Goal: Task Accomplishment & Management: Use online tool/utility

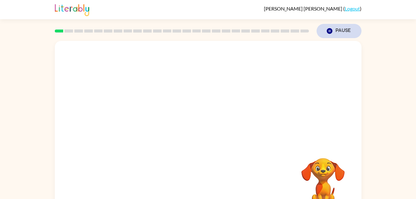
click at [343, 28] on button "Pause Pause" at bounding box center [339, 31] width 45 height 14
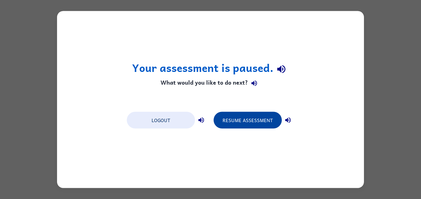
click at [254, 118] on button "Resume Assessment" at bounding box center [248, 120] width 68 height 17
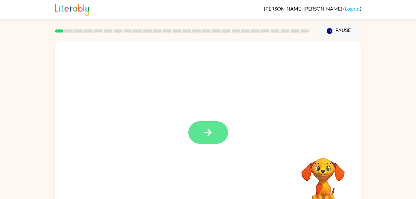
click at [202, 128] on button "button" at bounding box center [208, 132] width 40 height 23
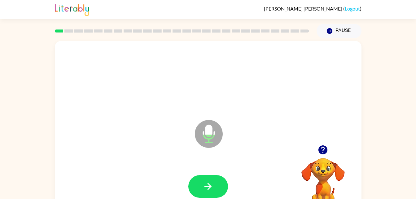
click at [59, 30] on rect at bounding box center [59, 30] width 9 height 3
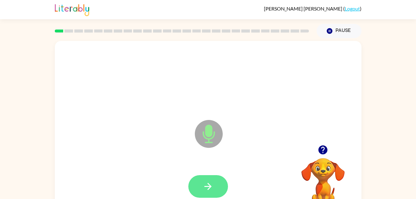
click at [209, 192] on button "button" at bounding box center [208, 186] width 40 height 23
click at [209, 187] on icon "button" at bounding box center [208, 186] width 11 height 11
click at [209, 189] on icon "button" at bounding box center [208, 186] width 11 height 11
click at [209, 191] on icon "button" at bounding box center [208, 186] width 11 height 11
click at [210, 187] on icon "button" at bounding box center [208, 186] width 7 height 7
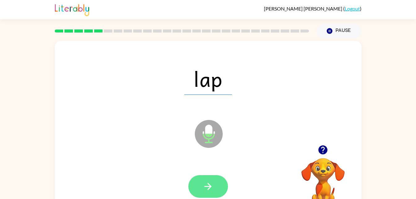
click at [210, 188] on icon "button" at bounding box center [208, 186] width 11 height 11
click at [211, 187] on icon "button" at bounding box center [208, 186] width 11 height 11
click at [211, 192] on icon "button" at bounding box center [208, 186] width 11 height 11
click at [208, 186] on icon "button" at bounding box center [208, 186] width 7 height 7
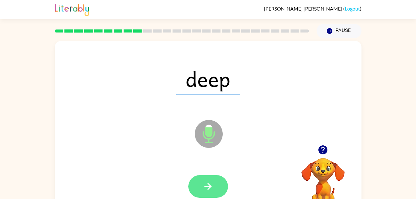
click at [205, 187] on icon "button" at bounding box center [208, 186] width 11 height 11
click at [211, 191] on icon "button" at bounding box center [208, 186] width 11 height 11
click at [215, 184] on button "button" at bounding box center [208, 186] width 40 height 23
click at [211, 184] on icon "button" at bounding box center [208, 186] width 11 height 11
click at [207, 189] on icon "button" at bounding box center [208, 186] width 11 height 11
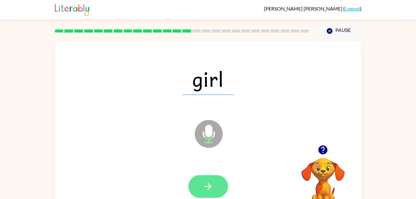
click at [207, 186] on icon "button" at bounding box center [208, 186] width 11 height 11
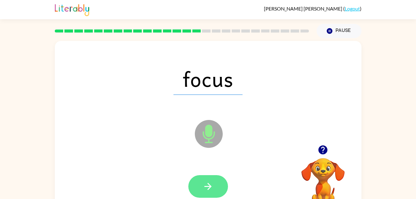
click at [211, 185] on icon "button" at bounding box center [208, 186] width 11 height 11
click at [210, 188] on icon "button" at bounding box center [208, 186] width 11 height 11
click at [209, 186] on icon "button" at bounding box center [208, 186] width 7 height 7
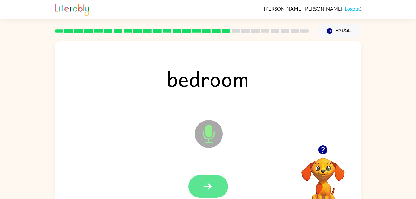
click at [207, 182] on icon "button" at bounding box center [208, 186] width 11 height 11
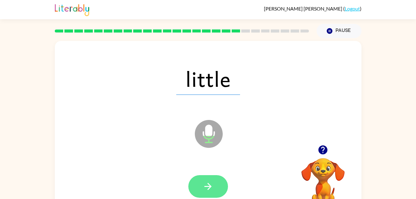
click at [209, 185] on icon "button" at bounding box center [208, 186] width 7 height 7
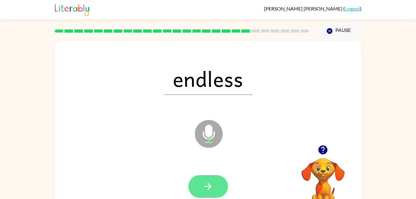
click at [215, 187] on button "button" at bounding box center [208, 186] width 40 height 23
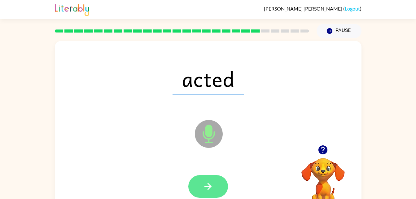
click at [210, 182] on icon "button" at bounding box center [208, 186] width 11 height 11
click at [211, 194] on button "button" at bounding box center [208, 186] width 40 height 23
click at [213, 187] on icon "button" at bounding box center [208, 186] width 11 height 11
click at [213, 194] on button "button" at bounding box center [208, 186] width 40 height 23
click at [209, 191] on icon "button" at bounding box center [208, 186] width 11 height 11
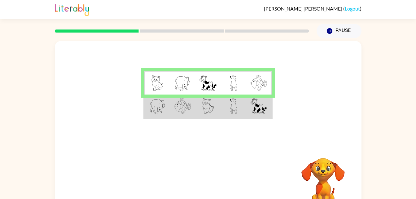
click at [199, 105] on td at bounding box center [207, 107] width 25 height 24
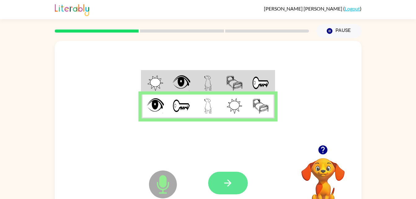
click at [229, 187] on icon "button" at bounding box center [228, 183] width 11 height 11
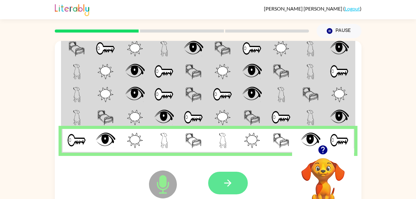
click at [226, 184] on icon "button" at bounding box center [228, 183] width 11 height 11
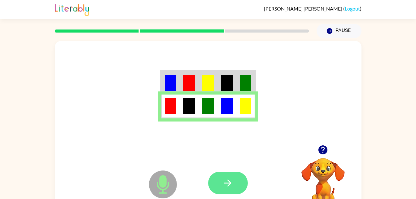
click at [228, 188] on icon "button" at bounding box center [228, 183] width 11 height 11
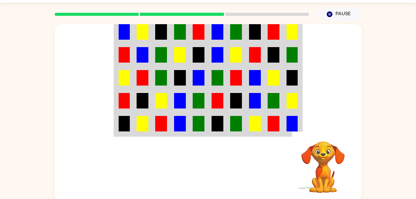
scroll to position [18, 0]
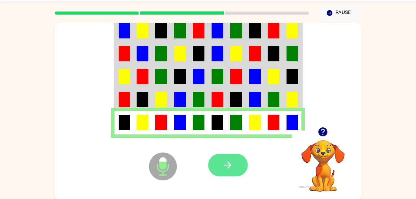
click at [225, 164] on icon "button" at bounding box center [228, 165] width 11 height 11
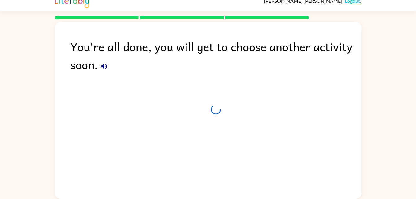
scroll to position [8, 0]
